Goal: Register for event/course

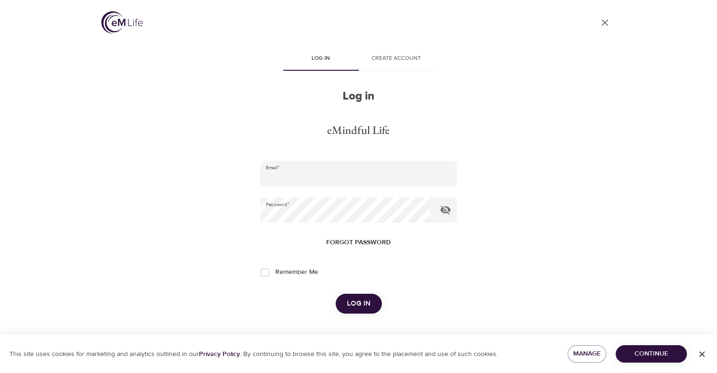
type input "[EMAIL_ADDRESS][DOMAIN_NAME]"
click at [372, 298] on button "Log in" at bounding box center [359, 304] width 46 height 20
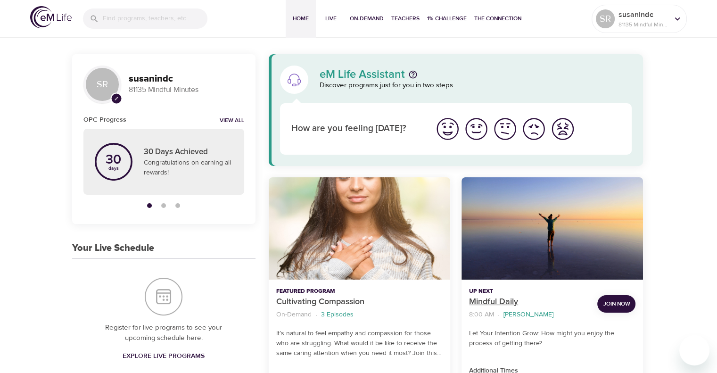
click at [496, 301] on p "Mindful Daily" at bounding box center [529, 302] width 121 height 13
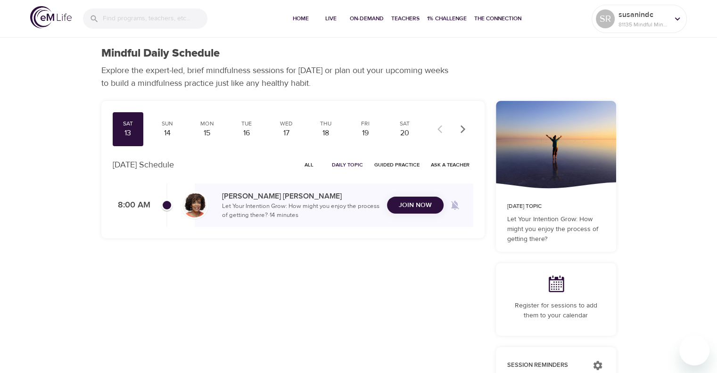
checkbox input "true"
click at [404, 197] on span "Join Now" at bounding box center [415, 199] width 33 height 12
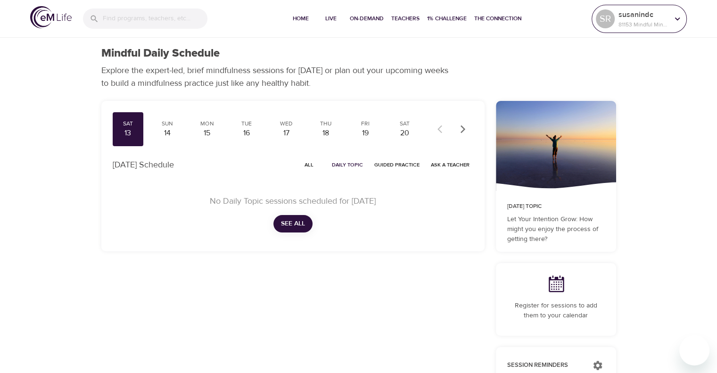
click at [671, 17] on div at bounding box center [678, 19] width 14 height 14
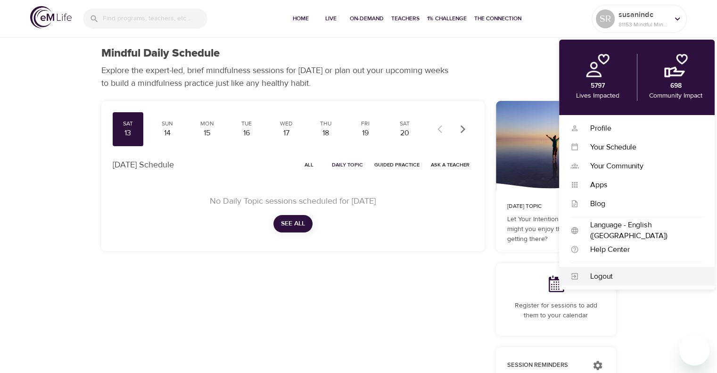
click at [598, 278] on div "Logout" at bounding box center [641, 276] width 125 height 11
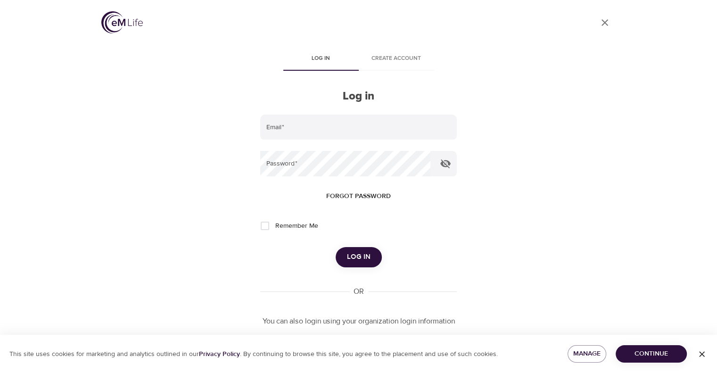
type input "[EMAIL_ADDRESS][DOMAIN_NAME]"
